Goal: Information Seeking & Learning: Understand process/instructions

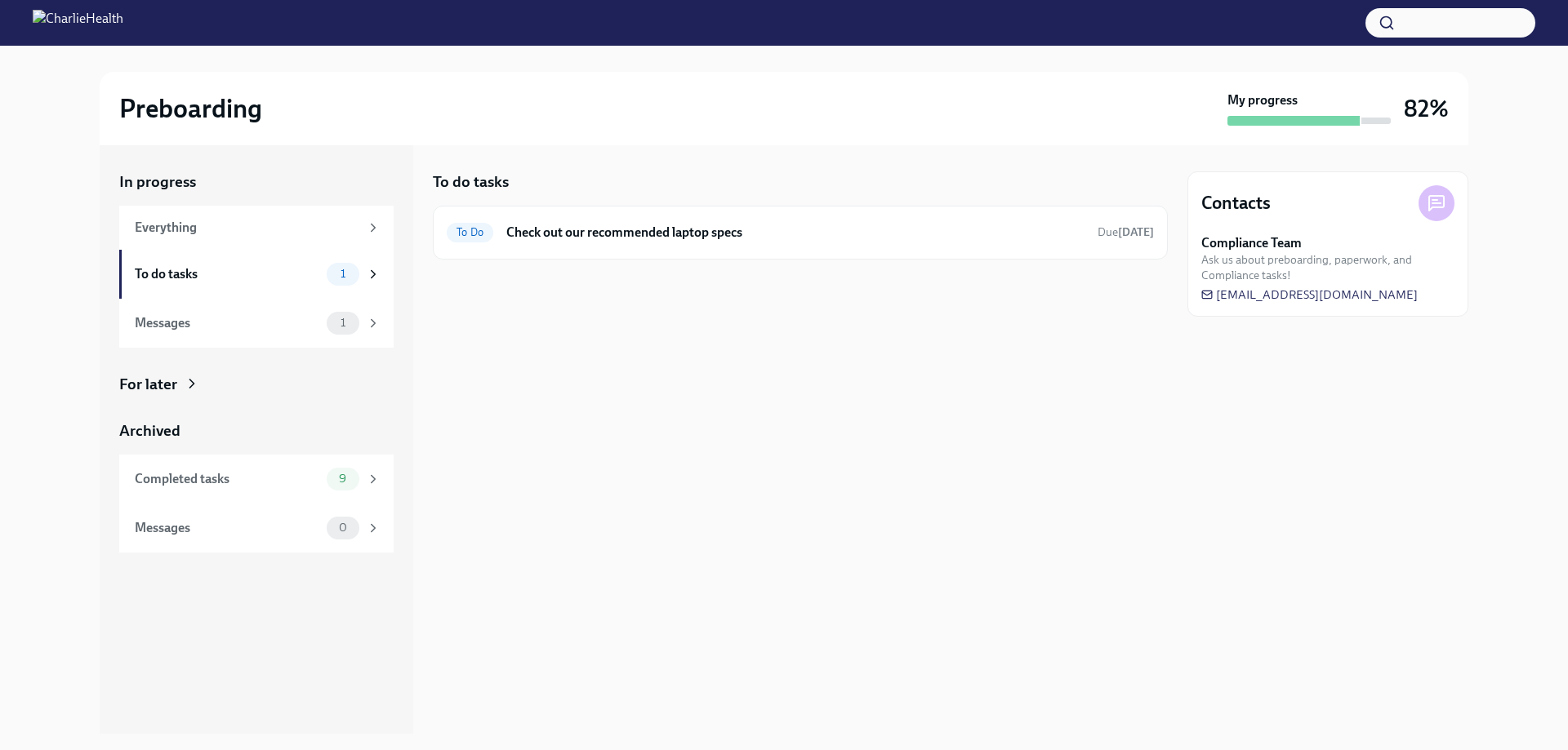
click at [649, 227] on h6 "Check out our recommended laptop specs" at bounding box center [795, 232] width 578 height 18
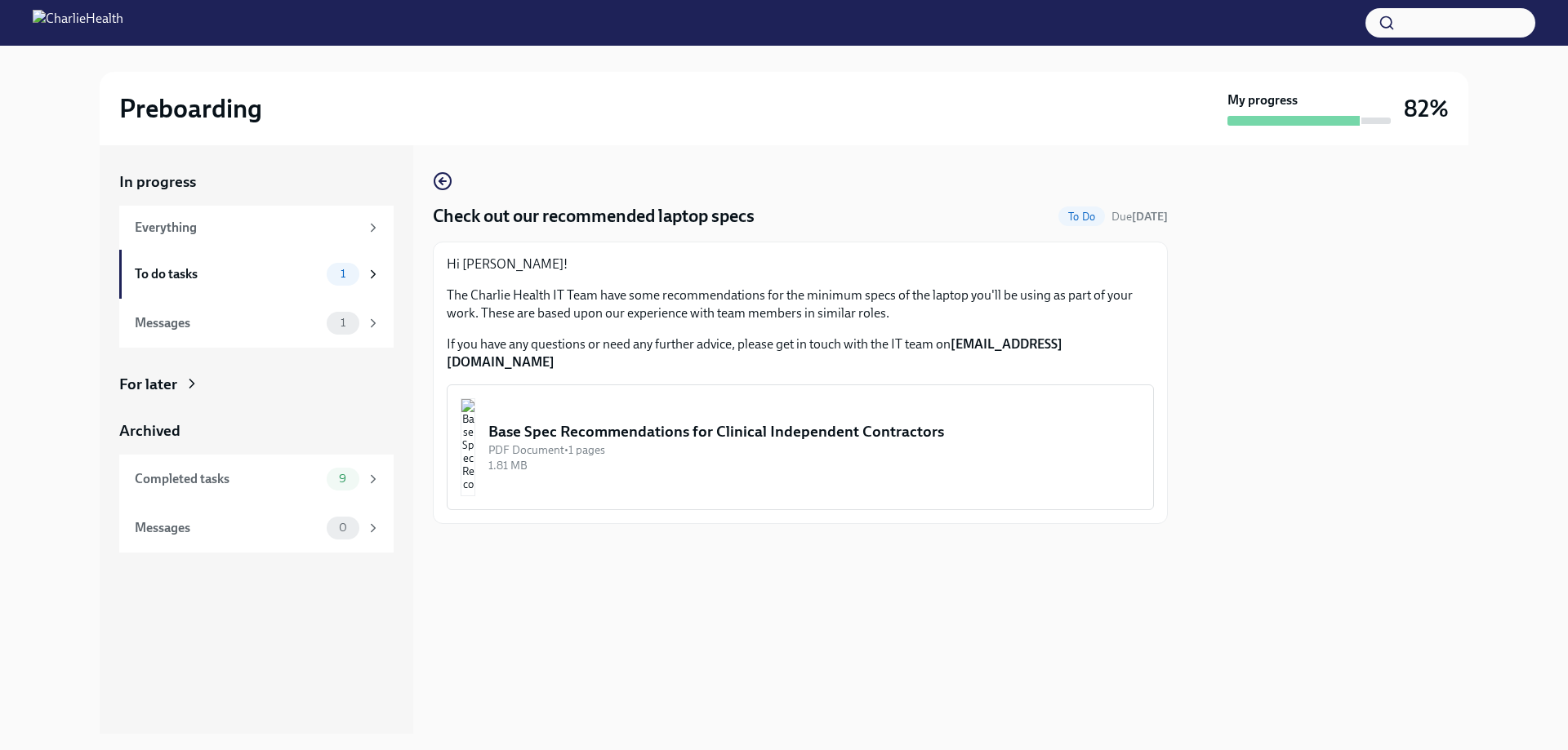
click at [706, 421] on div "Base Spec Recommendations for Clinical Independent Contractors" at bounding box center [814, 432] width 652 height 21
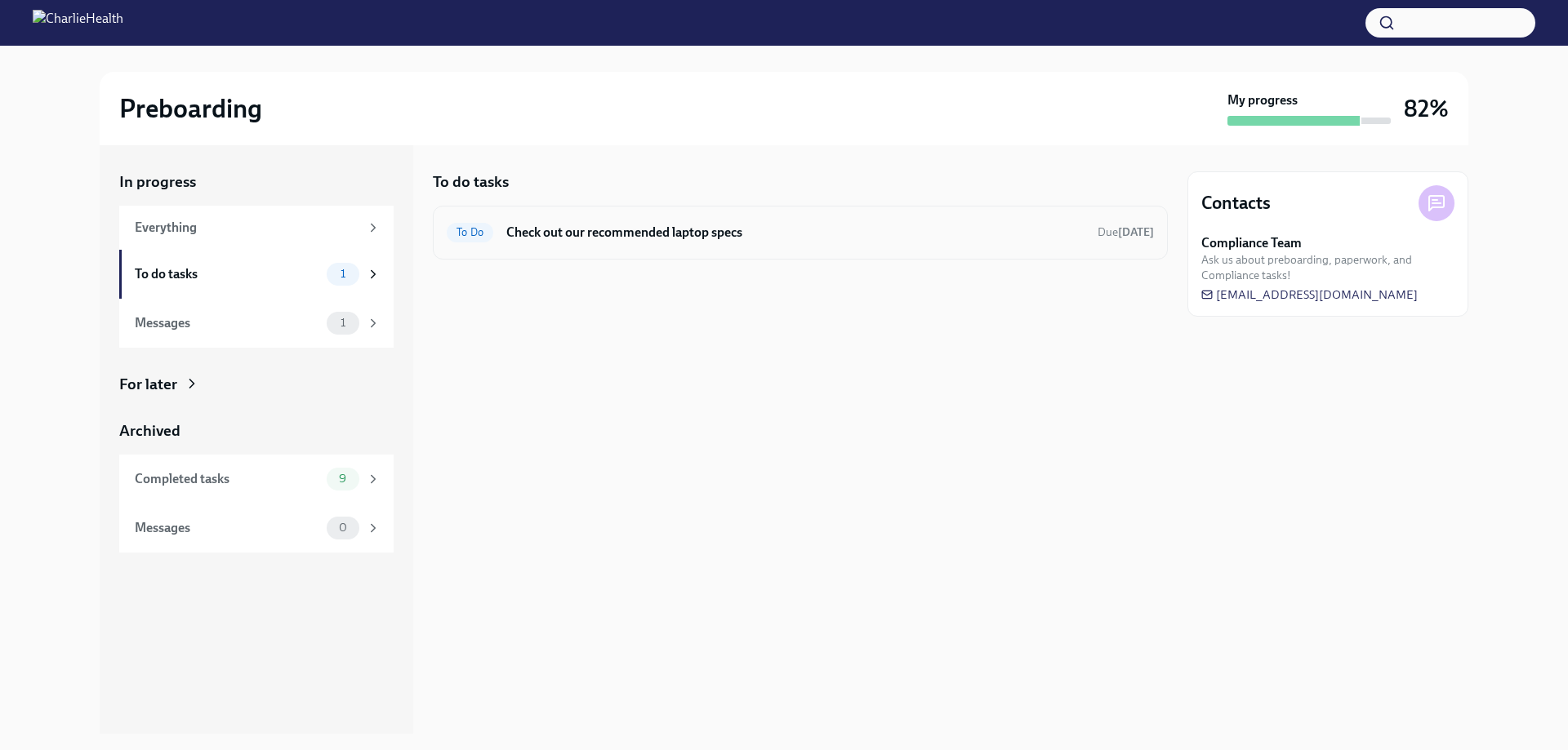
click at [715, 232] on h6 "Check out our recommended laptop specs" at bounding box center [795, 232] width 578 height 18
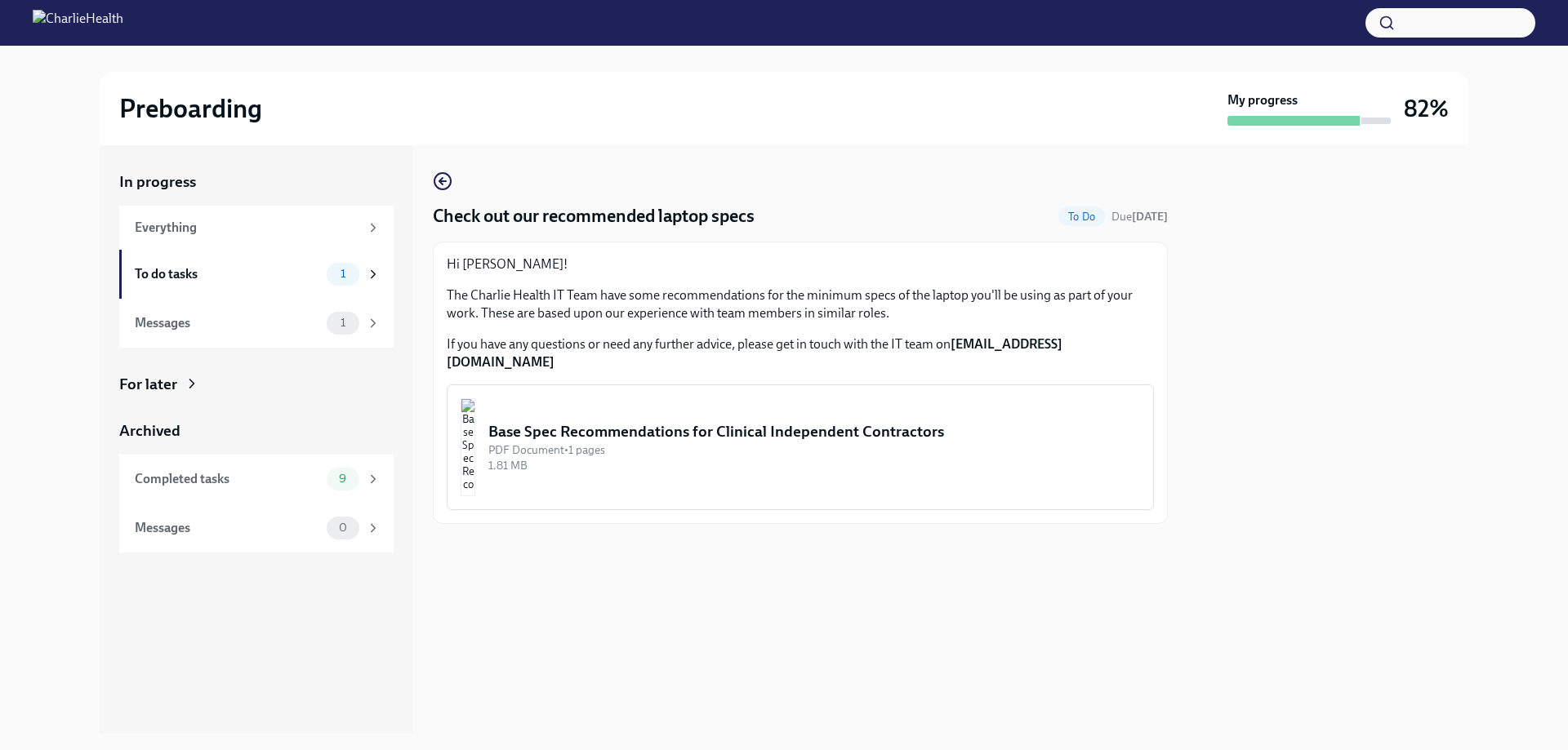
click at [749, 403] on button "Base Spec Recommendations for Clinical Independent Contractors PDF Document • 1…" at bounding box center [800, 446] width 707 height 125
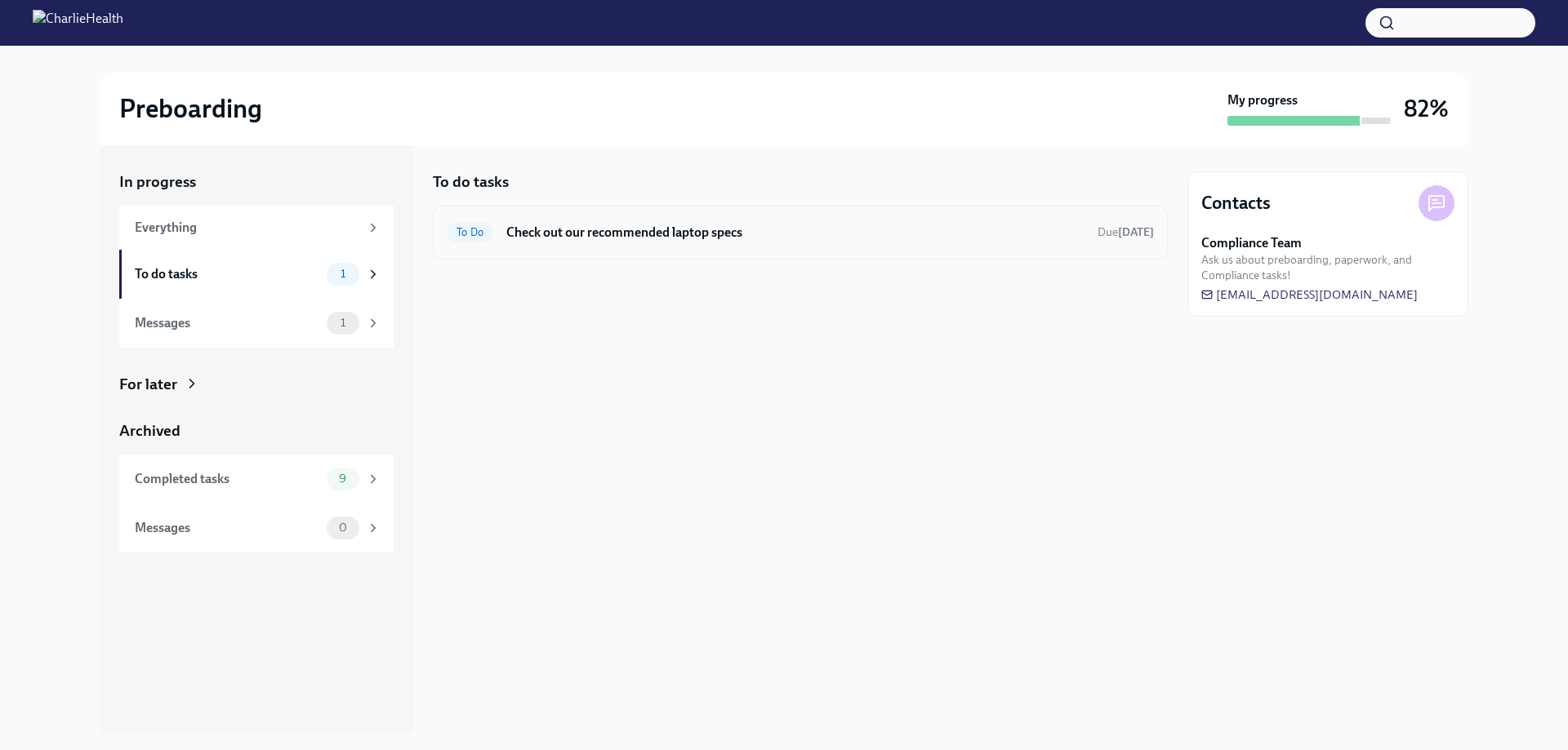
click at [669, 231] on h6 "Check out our recommended laptop specs" at bounding box center [795, 232] width 578 height 18
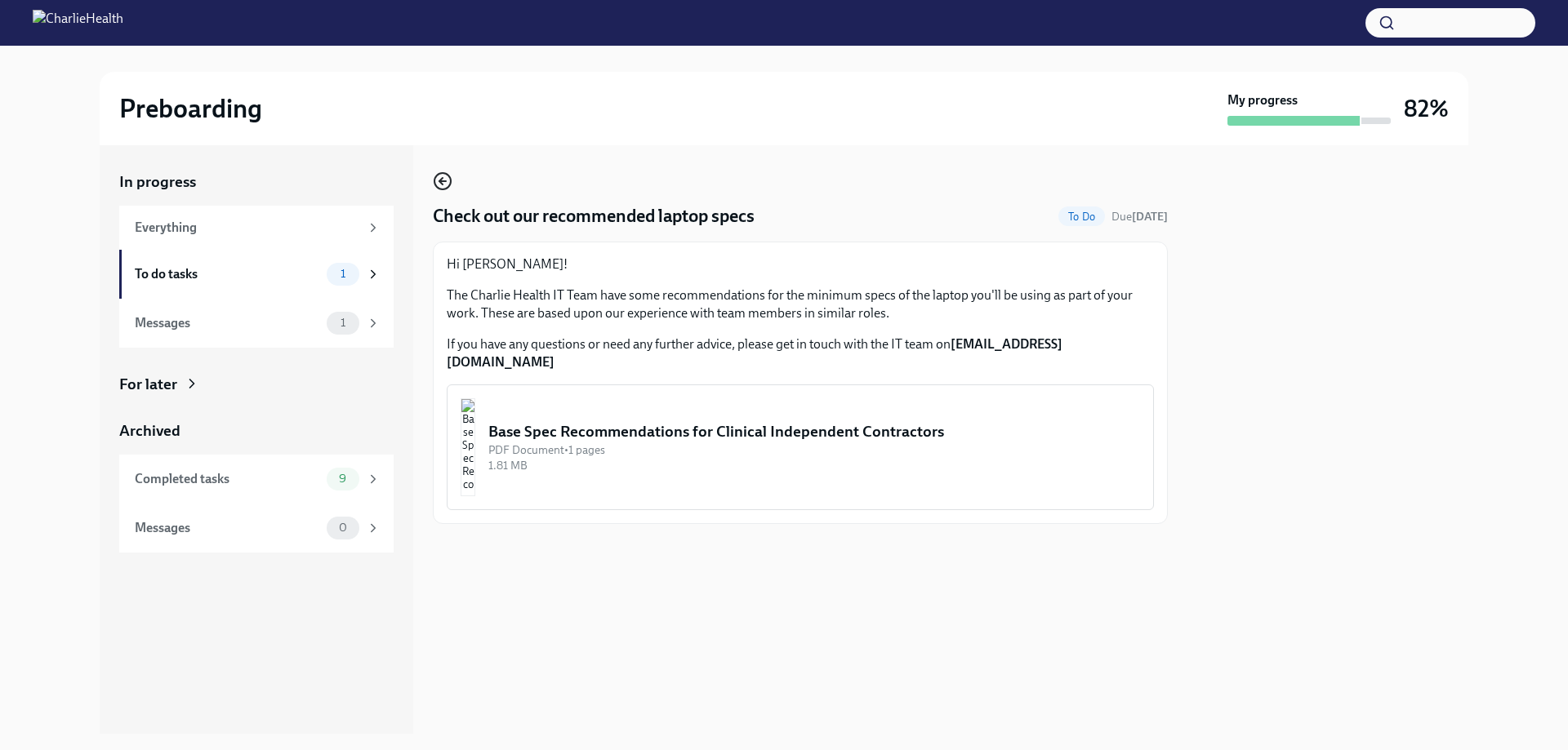
click at [436, 175] on icon "button" at bounding box center [443, 181] width 19 height 19
